Goal: Find specific page/section: Find specific page/section

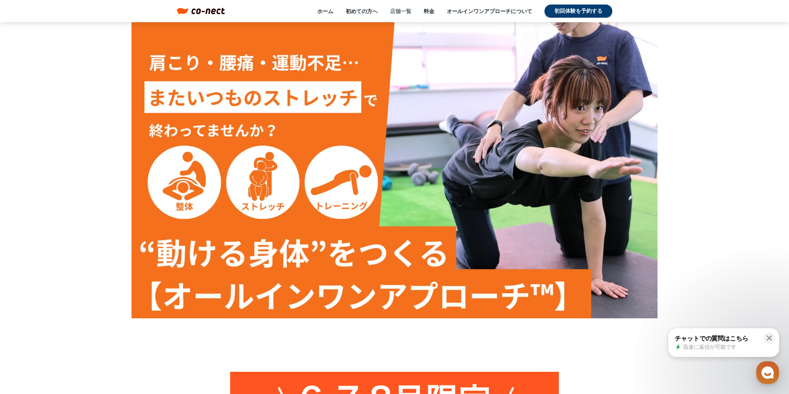
click at [406, 10] on link "店舗一覧" at bounding box center [400, 10] width 21 height 7
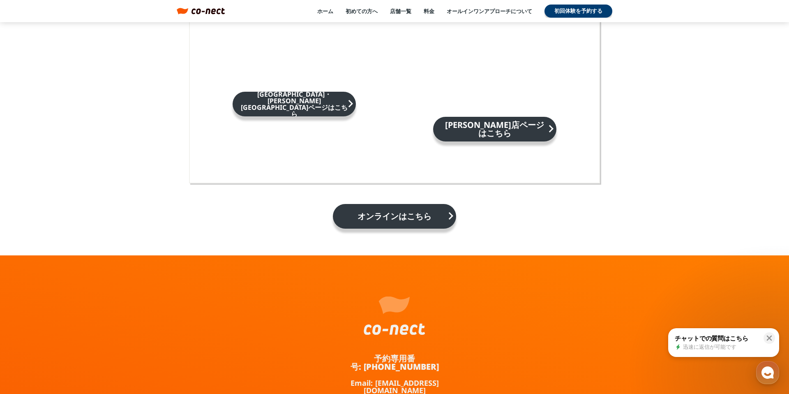
scroll to position [1398, 0]
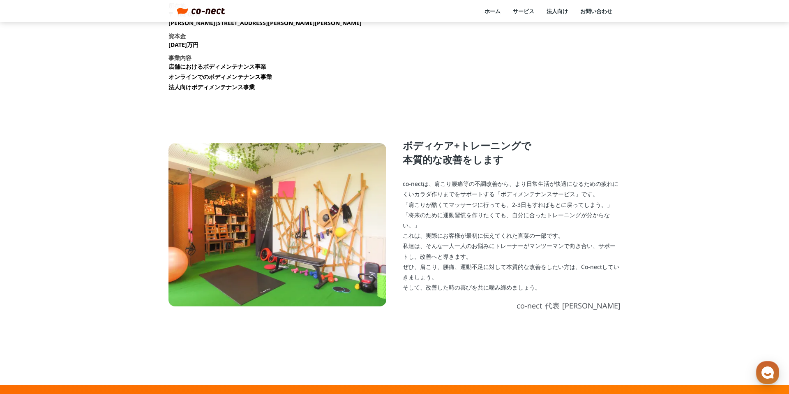
scroll to position [178, 0]
